Goal: Find specific page/section: Find specific page/section

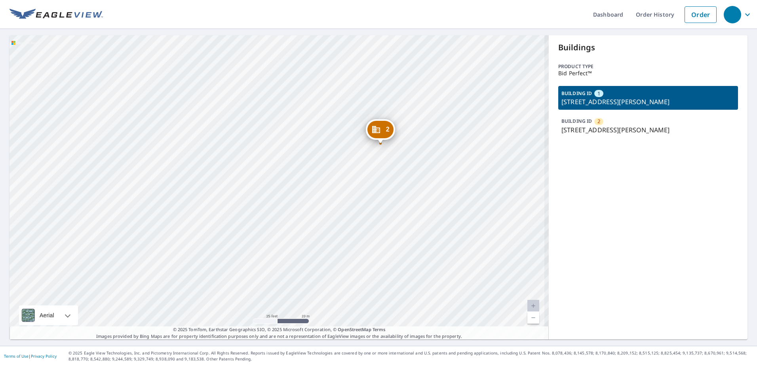
drag, startPoint x: 269, startPoint y: 207, endPoint x: 356, endPoint y: 128, distance: 118.0
click at [356, 128] on div "2 [STREET_ADDRESS][PERSON_NAME] 1 [STREET_ADDRESS][PERSON_NAME]" at bounding box center [279, 187] width 539 height 304
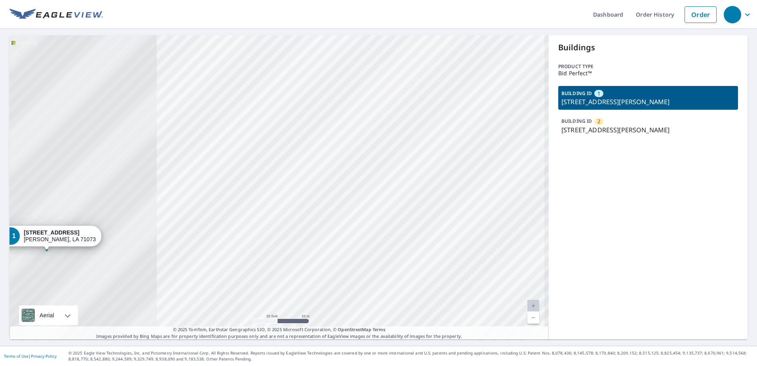
drag, startPoint x: 240, startPoint y: 165, endPoint x: 411, endPoint y: 143, distance: 172.4
click at [411, 143] on div "2 [STREET_ADDRESS][PERSON_NAME] 1 [STREET_ADDRESS][PERSON_NAME]" at bounding box center [279, 187] width 539 height 304
drag, startPoint x: 259, startPoint y: 163, endPoint x: 339, endPoint y: 145, distance: 81.6
click at [339, 145] on div "2 [STREET_ADDRESS][PERSON_NAME] 1 [STREET_ADDRESS][PERSON_NAME]" at bounding box center [279, 187] width 539 height 304
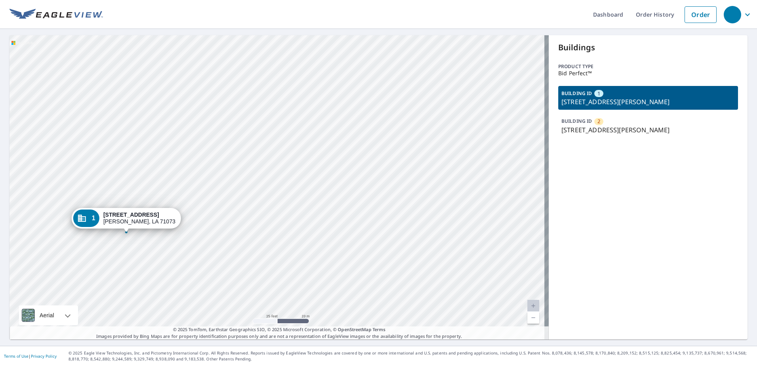
drag, startPoint x: 214, startPoint y: 187, endPoint x: 310, endPoint y: 154, distance: 101.3
click at [309, 154] on div "2 [STREET_ADDRESS][PERSON_NAME] 1 [STREET_ADDRESS][PERSON_NAME]" at bounding box center [279, 187] width 539 height 304
